Goal: Find specific page/section: Find specific page/section

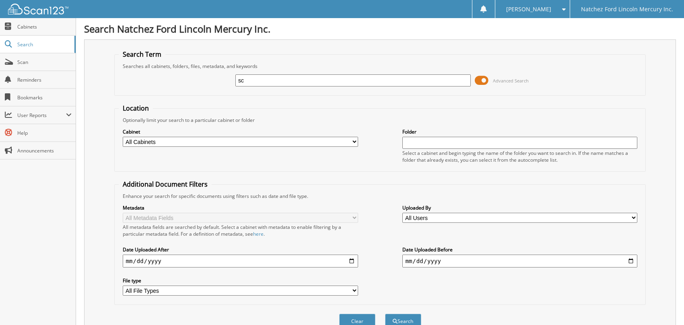
type input "sc"
click at [385, 314] on button "Search" at bounding box center [403, 321] width 36 height 15
click at [410, 213] on select "All Users [PERSON_NAME] [PERSON_NAME] [PERSON_NAME] [PERSON_NAME] [PERSON_NAME]…" at bounding box center [519, 218] width 235 height 10
select select "46581"
click at [402, 213] on select "All Users [PERSON_NAME] [PERSON_NAME] [PERSON_NAME] [PERSON_NAME] [PERSON_NAME]…" at bounding box center [519, 218] width 235 height 10
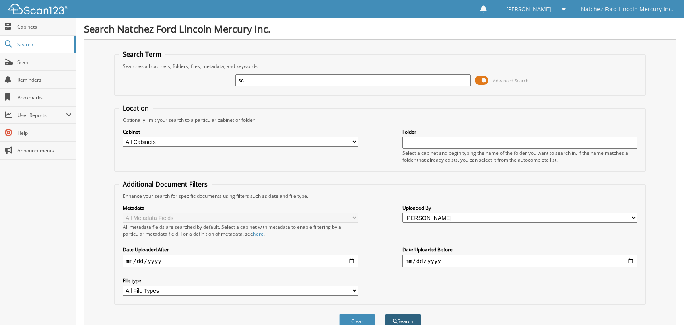
click at [401, 315] on button "Search" at bounding box center [403, 321] width 36 height 15
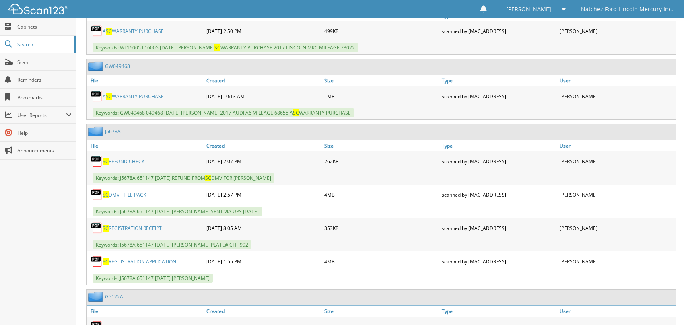
scroll to position [563, 0]
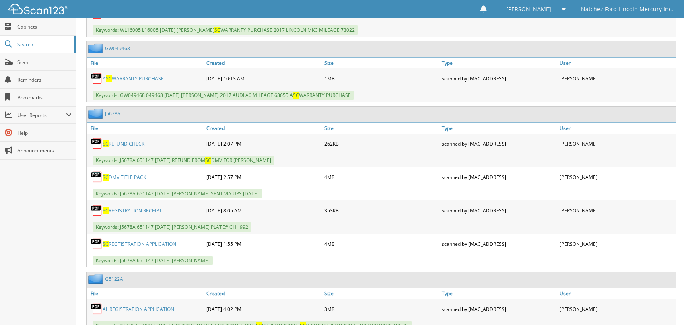
click at [133, 174] on link "SC DMV TITLE PACK" at bounding box center [124, 177] width 43 height 7
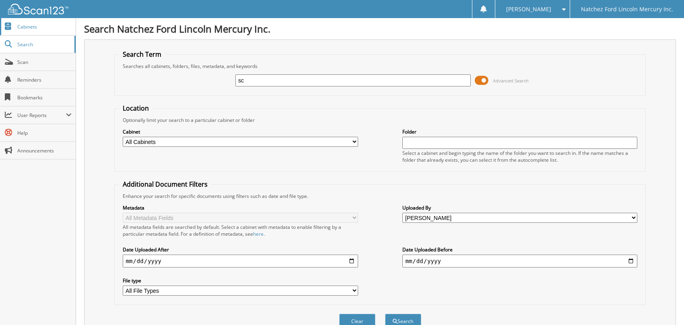
click at [28, 25] on span "Cabinets" at bounding box center [44, 26] width 54 height 7
